Goal: Complete application form: Complete application form

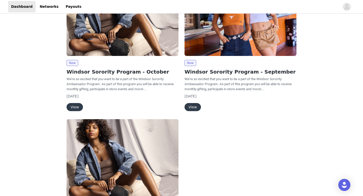
scroll to position [109, 0]
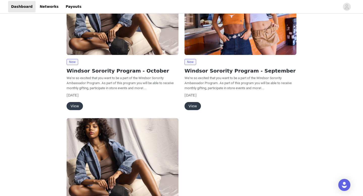
click at [76, 107] on button "View" at bounding box center [74, 106] width 16 height 8
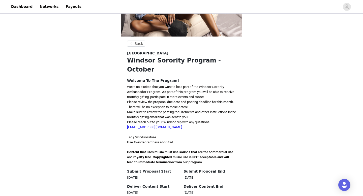
scroll to position [76, 0]
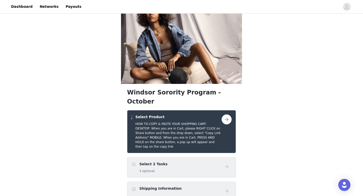
scroll to position [12, 0]
click at [224, 114] on button "button" at bounding box center [226, 119] width 10 height 10
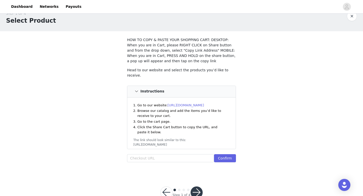
scroll to position [23, 0]
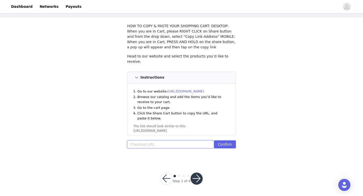
click at [146, 142] on input "text" at bounding box center [170, 144] width 87 height 8
paste input "[URL][DOMAIN_NAME]"
type input "[URL][DOMAIN_NAME]"
click at [223, 143] on button "Confirm" at bounding box center [225, 144] width 22 height 8
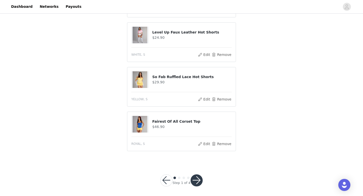
scroll to position [287, 0]
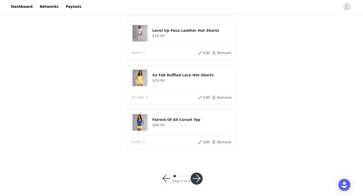
click at [197, 178] on button "button" at bounding box center [196, 178] width 12 height 12
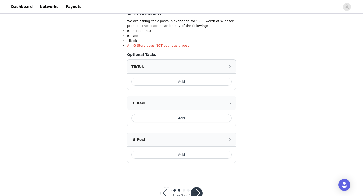
scroll to position [108, 0]
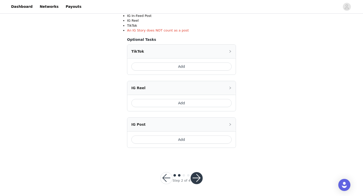
click at [198, 178] on button "button" at bounding box center [196, 178] width 12 height 12
click at [196, 172] on button "button" at bounding box center [196, 178] width 12 height 12
click at [198, 176] on button "button" at bounding box center [196, 178] width 12 height 12
click at [198, 176] on div at bounding box center [196, 178] width 12 height 12
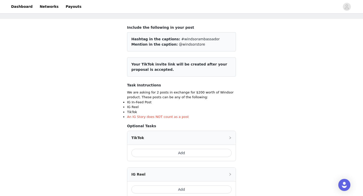
scroll to position [21, 0]
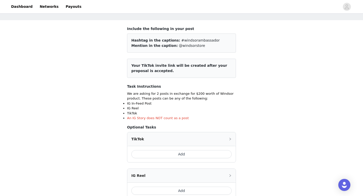
click at [201, 71] on article "Your TikTok invite link will be created after your proposal is accepted." at bounding box center [181, 68] width 109 height 19
click at [225, 66] on span "Your TikTok invite link will be created after your proposal is accepted." at bounding box center [179, 67] width 96 height 9
click at [168, 66] on span "Your TikTok invite link will be created after your proposal is accepted." at bounding box center [179, 67] width 96 height 9
click at [158, 39] on span "Hashtag in the captions:" at bounding box center [155, 40] width 49 height 4
click at [149, 28] on h4 "Include the following in your post" at bounding box center [181, 28] width 109 height 5
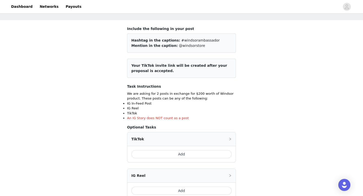
click at [172, 32] on div "Include the following in your post Hashtag in the captions: #windsorambassador …" at bounding box center [181, 39] width 109 height 26
click at [181, 41] on span "#windsorambassador" at bounding box center [200, 40] width 39 height 4
click at [179, 46] on span "@windsorstore" at bounding box center [192, 46] width 26 height 4
click at [134, 83] on div "Include the following in your post Hashtag in the captions: #windsorambassador …" at bounding box center [181, 130] width 109 height 209
click at [137, 113] on li "TikTok" at bounding box center [181, 113] width 109 height 5
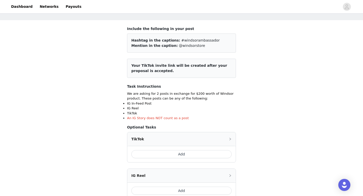
click at [141, 113] on li "TikTok" at bounding box center [181, 113] width 109 height 5
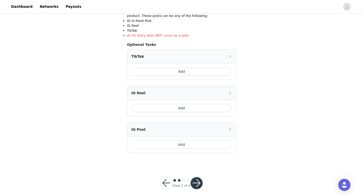
scroll to position [108, 0]
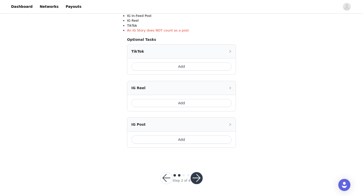
click at [190, 139] on button "Add" at bounding box center [181, 139] width 100 height 8
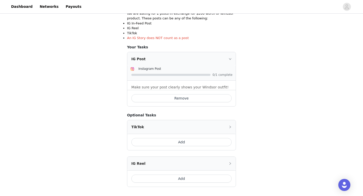
scroll to position [105, 0]
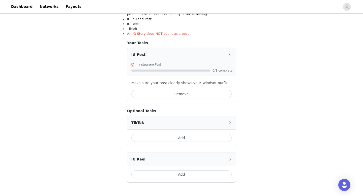
click at [229, 54] on icon "icon: right" at bounding box center [230, 55] width 3 height 2
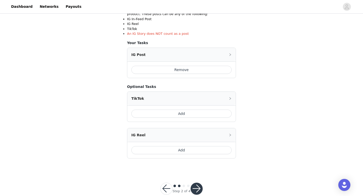
scroll to position [116, 0]
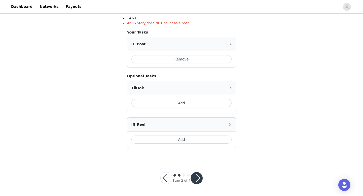
click at [197, 180] on button "button" at bounding box center [196, 178] width 12 height 12
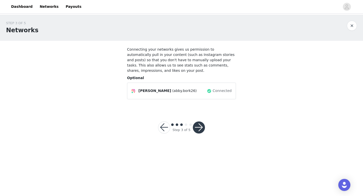
click at [198, 127] on button "button" at bounding box center [199, 127] width 12 height 12
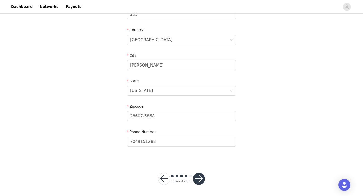
scroll to position [147, 0]
click at [198, 176] on button "button" at bounding box center [199, 178] width 12 height 12
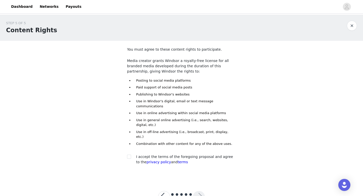
scroll to position [9, 0]
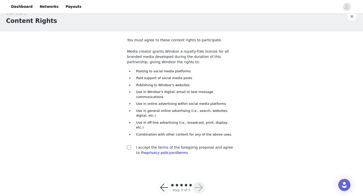
click at [130, 145] on span at bounding box center [129, 147] width 4 height 4
click at [130, 145] on input "checkbox" at bounding box center [129, 147] width 4 height 4
checkbox input "true"
click at [199, 182] on button "button" at bounding box center [199, 188] width 12 height 12
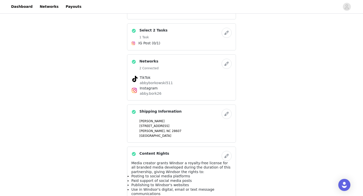
scroll to position [247, 0]
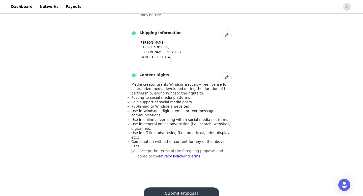
scroll to position [0, 0]
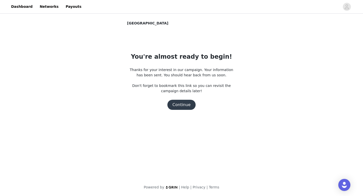
click at [186, 105] on button "Continue" at bounding box center [181, 105] width 28 height 10
